Goal: Task Accomplishment & Management: Manage account settings

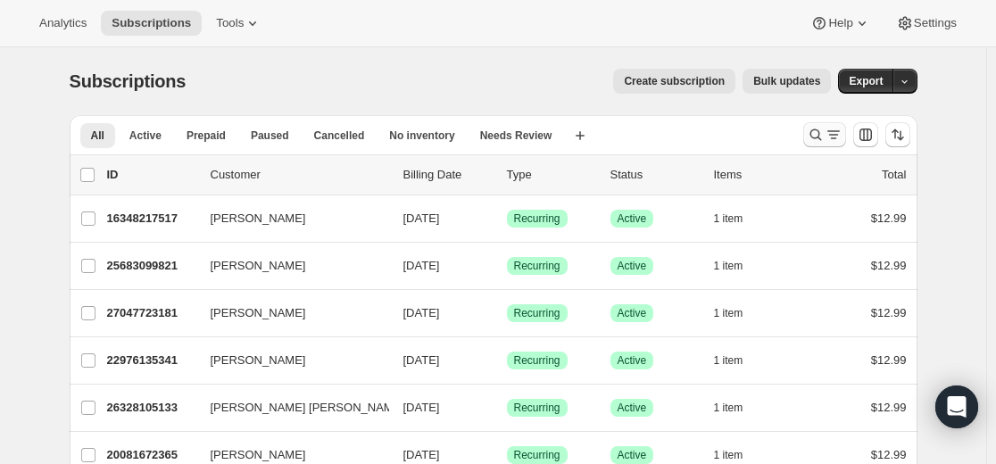
click at [593, 139] on icon "Search and filter results" at bounding box center [834, 135] width 18 height 18
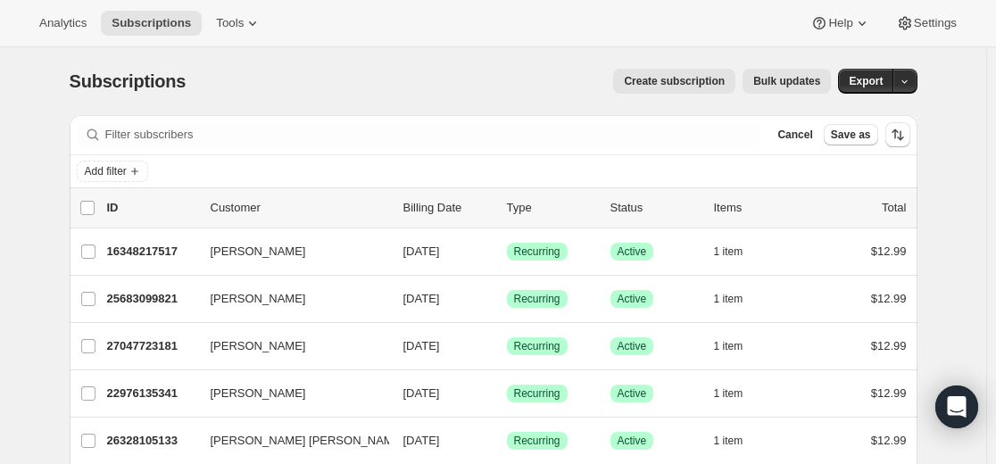
click at [462, 119] on div "Filter subscribers Cancel Save as" at bounding box center [494, 134] width 848 height 39
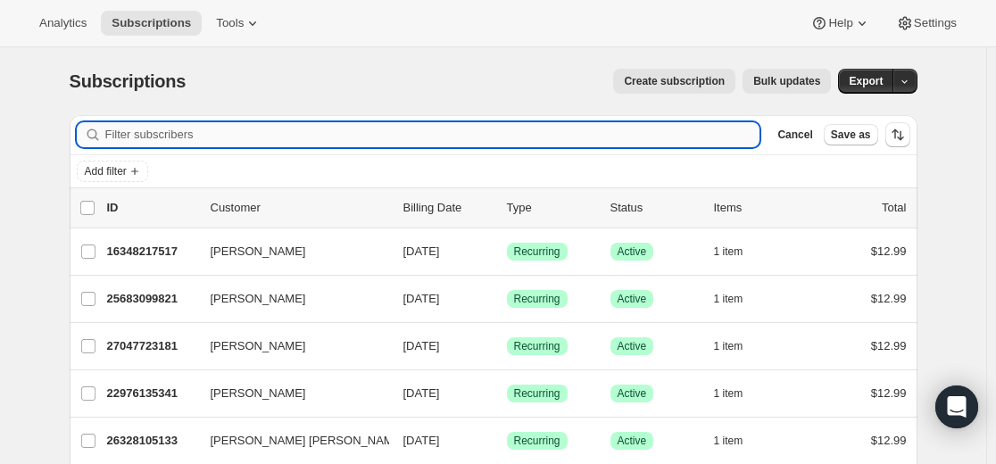
click at [462, 132] on input "Filter subscribers" at bounding box center [432, 134] width 655 height 25
paste input "[EMAIL_ADDRESS][DOMAIN_NAME]"
type input "[EMAIL_ADDRESS][DOMAIN_NAME]"
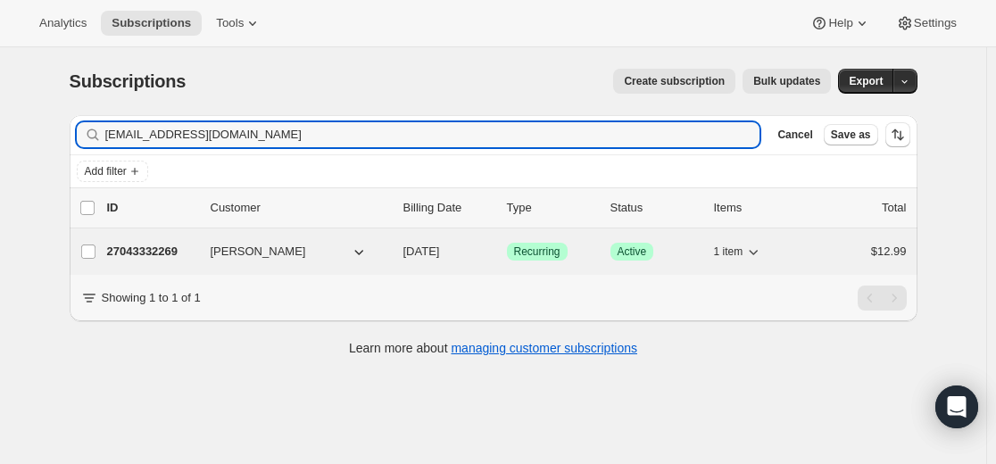
click at [166, 249] on p "27043332269" at bounding box center [151, 252] width 89 height 18
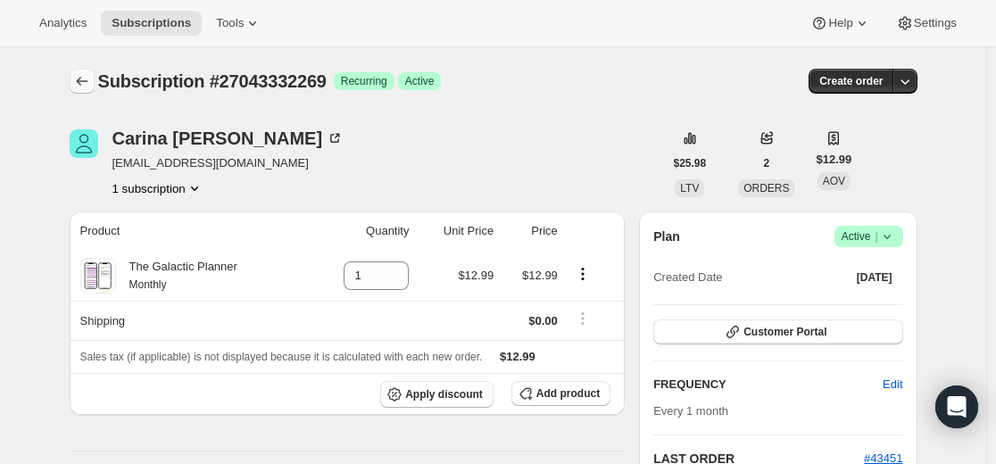
click at [86, 80] on icon "Subscriptions" at bounding box center [82, 81] width 18 height 18
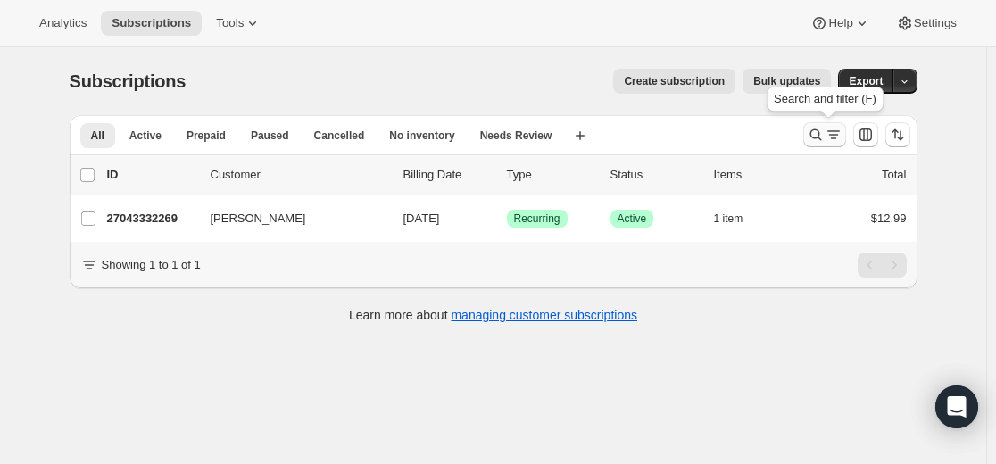
click at [593, 137] on icon "Search and filter results" at bounding box center [816, 135] width 18 height 18
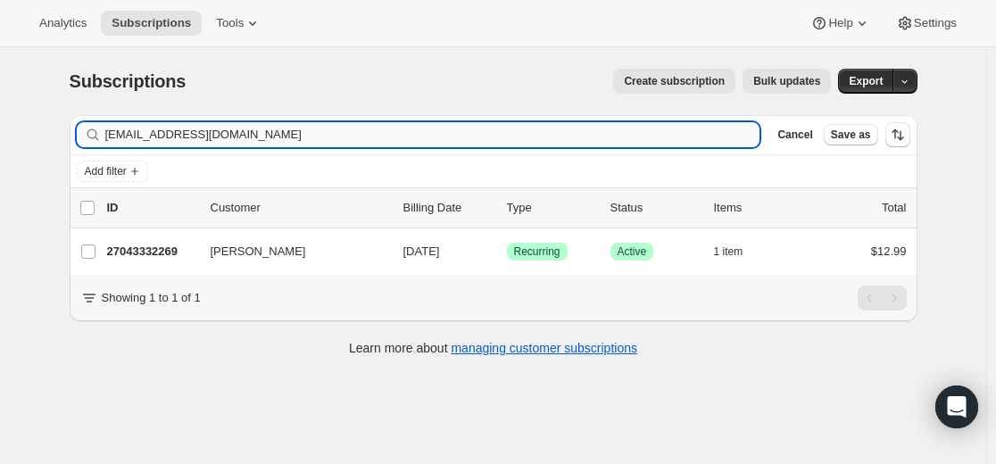
click at [593, 134] on input "[EMAIL_ADDRESS][DOMAIN_NAME]" at bounding box center [432, 134] width 655 height 25
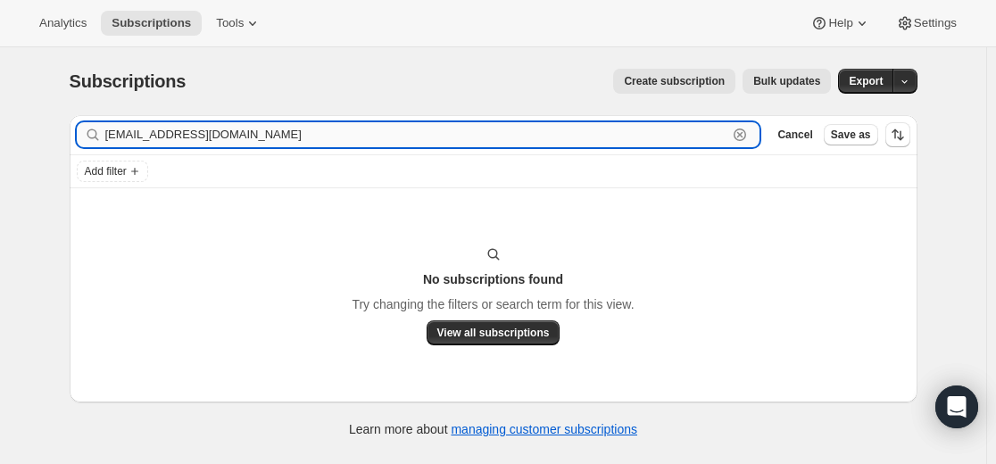
click at [362, 138] on input "[EMAIL_ADDRESS][DOMAIN_NAME]" at bounding box center [416, 134] width 623 height 25
paste input "19719159981"
type input "19719159981"
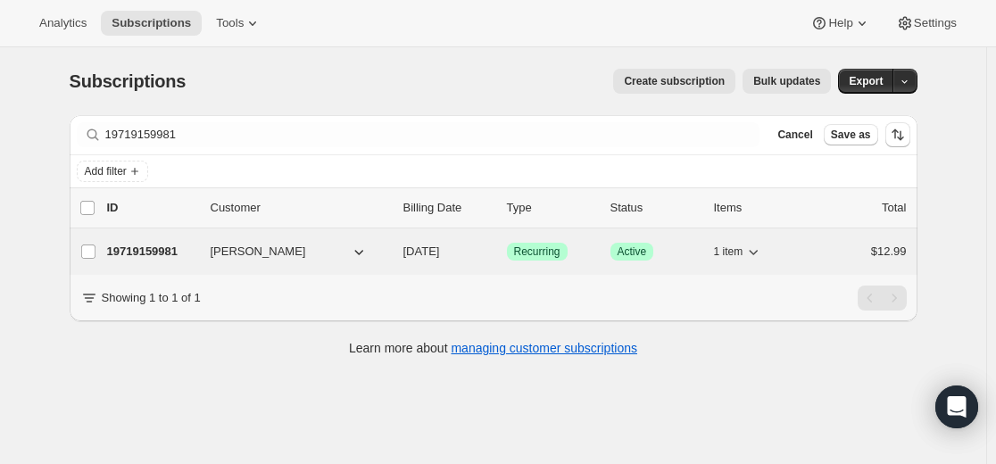
click at [162, 250] on p "19719159981" at bounding box center [151, 252] width 89 height 18
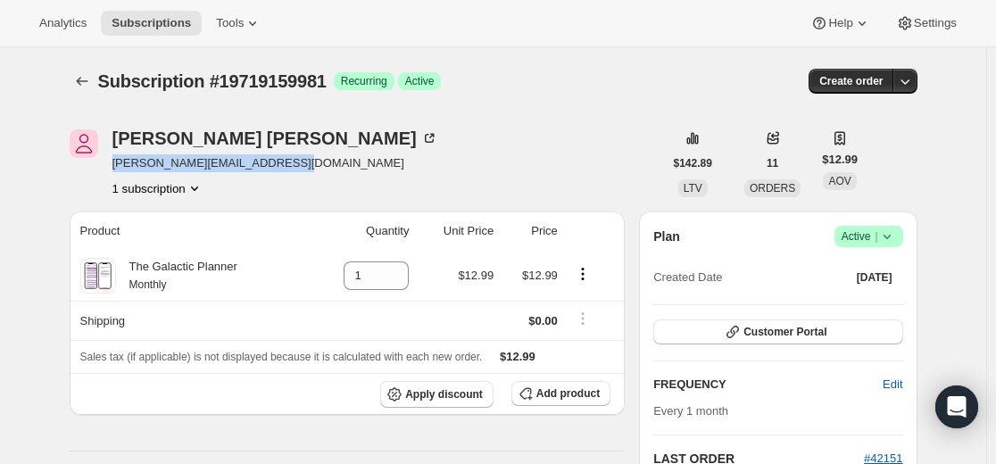
drag, startPoint x: 299, startPoint y: 170, endPoint x: 115, endPoint y: 172, distance: 183.9
click at [115, 172] on div "[PERSON_NAME] [PERSON_NAME][EMAIL_ADDRESS][DOMAIN_NAME] 1 subscription" at bounding box center [367, 163] width 594 height 68
copy span "[PERSON_NAME][EMAIL_ADDRESS][DOMAIN_NAME]"
